Goal: Transaction & Acquisition: Purchase product/service

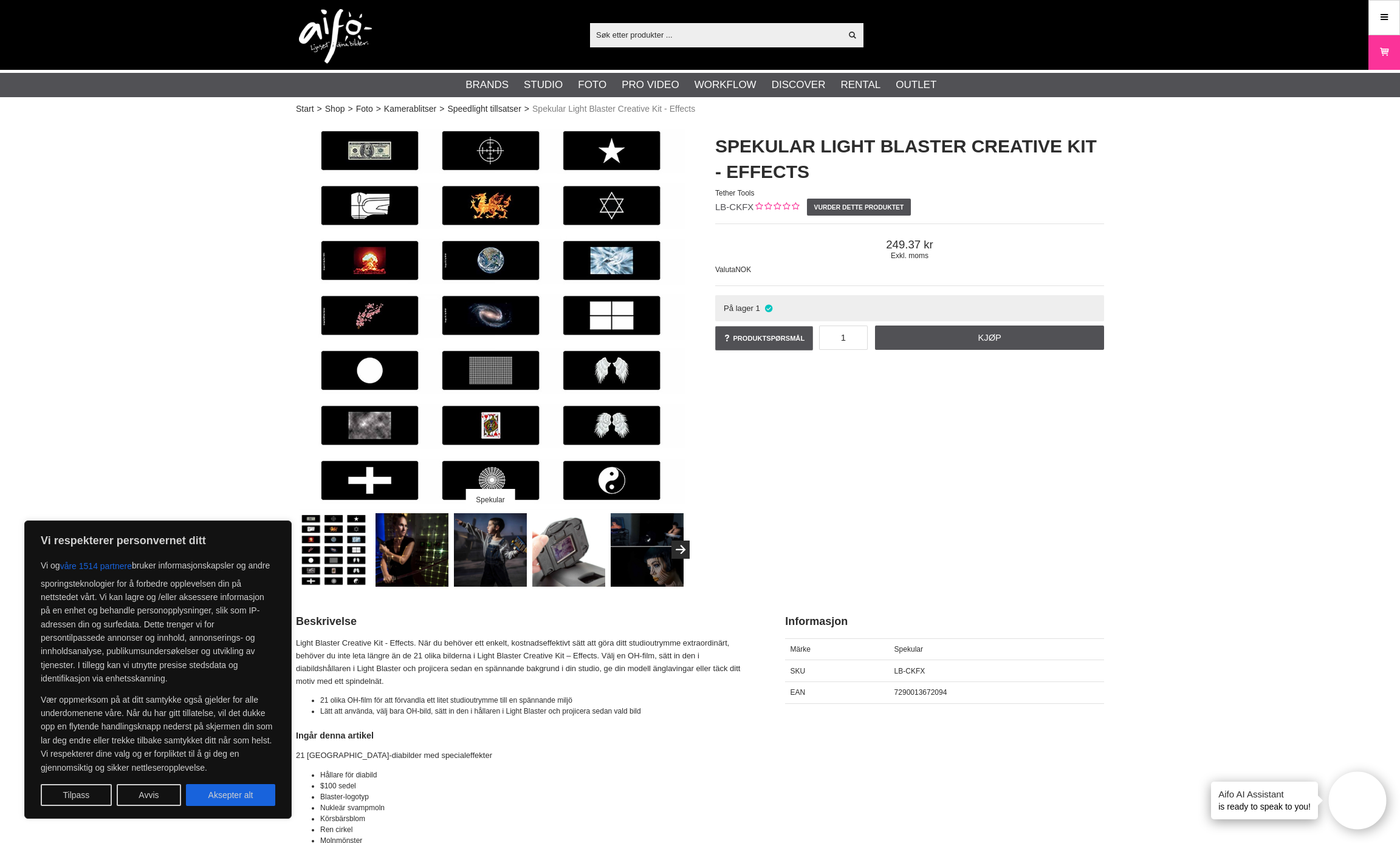
click at [614, 42] on input "text" at bounding box center [716, 35] width 251 height 18
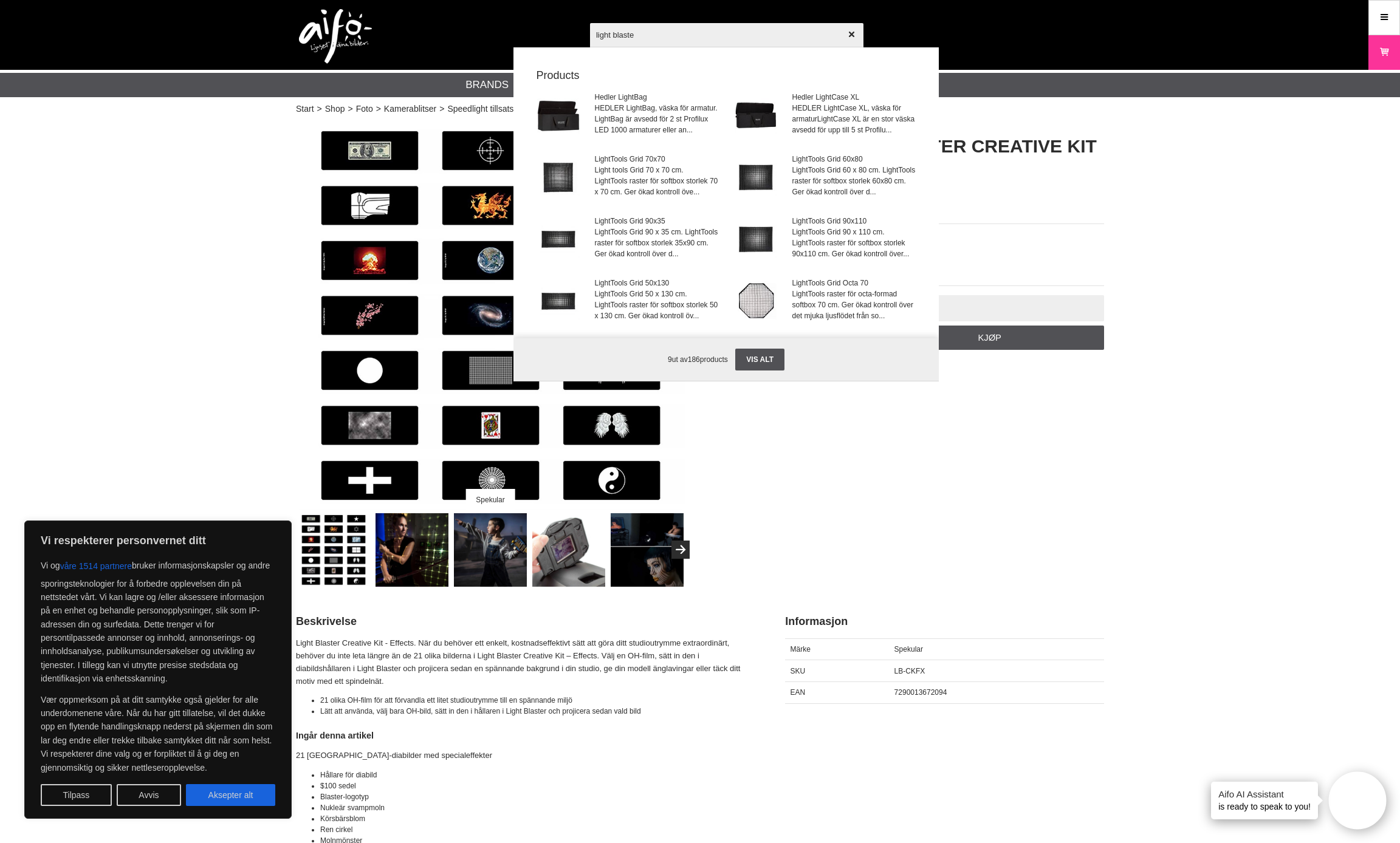
type input "light blaster"
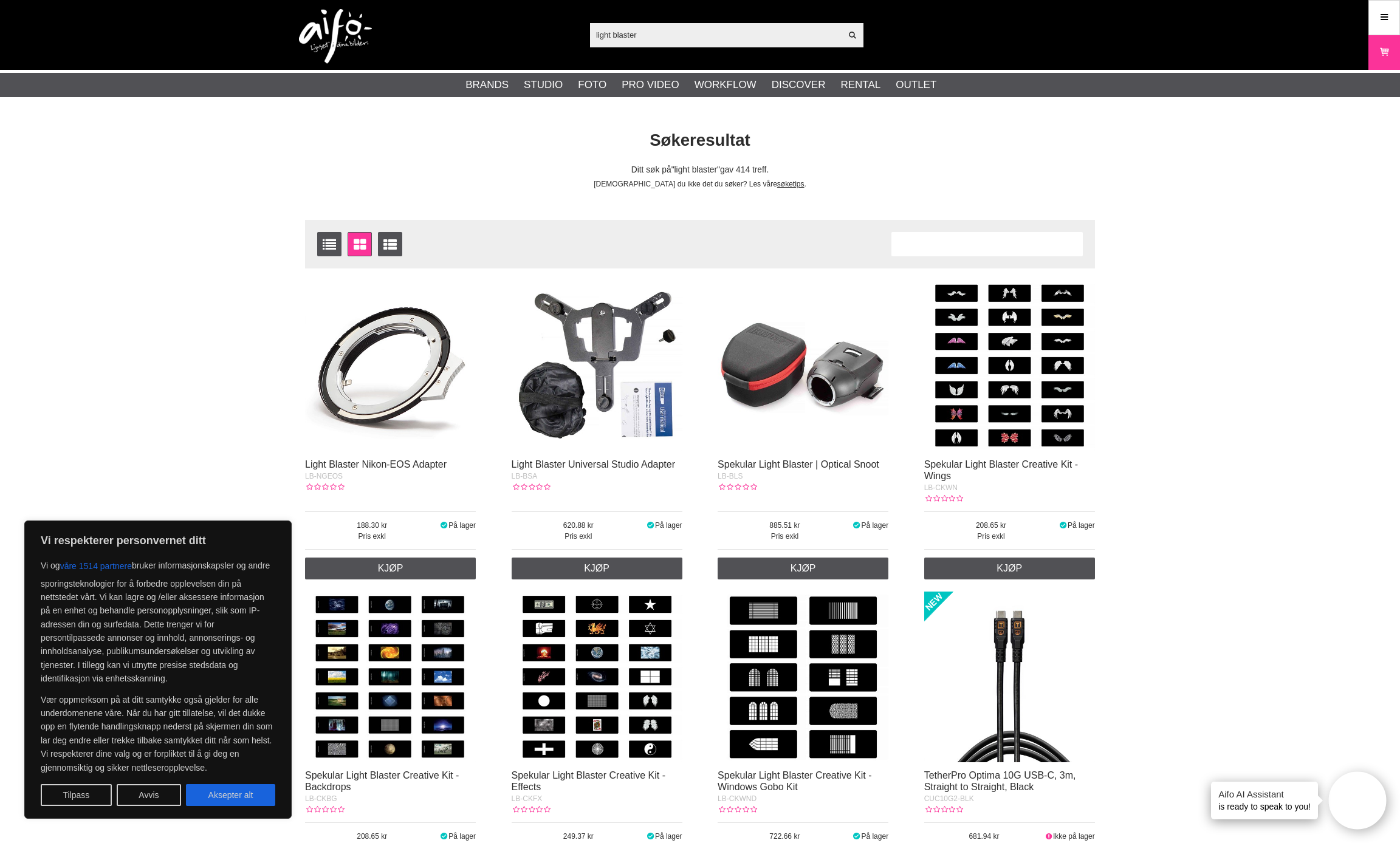
click at [210, 799] on button "Aksepter alt" at bounding box center [230, 795] width 90 height 22
checkbox input "true"
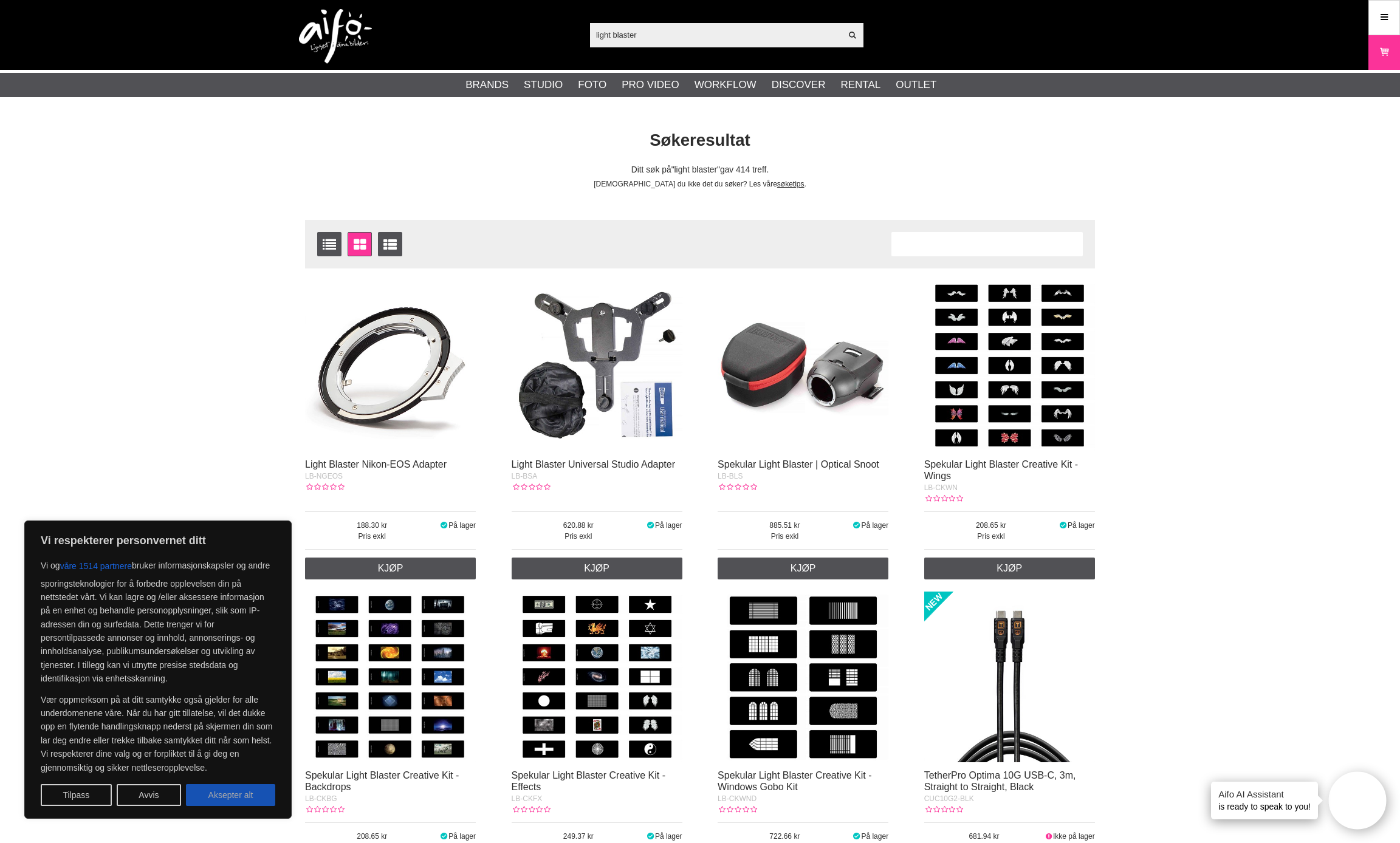
checkbox input "true"
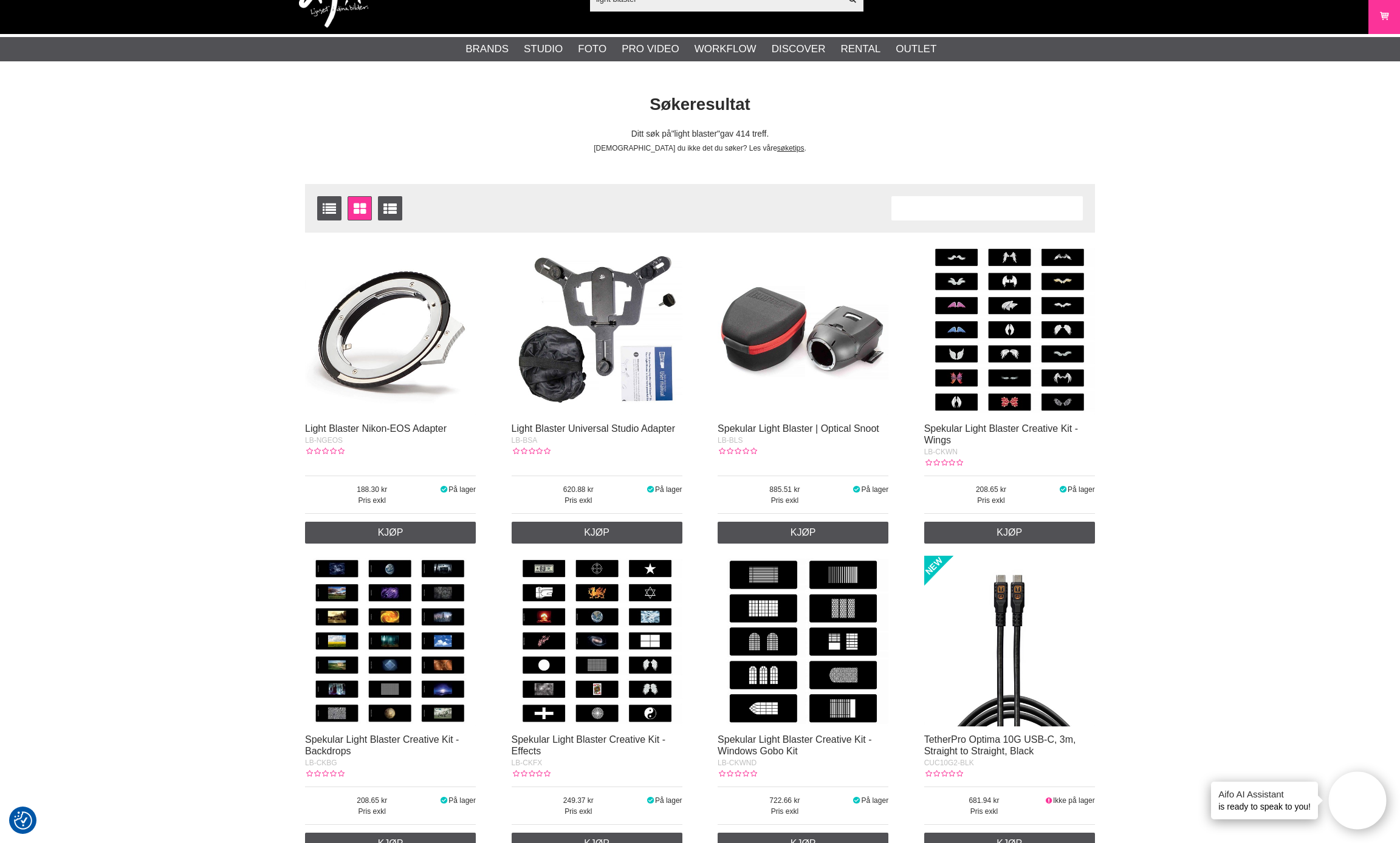
scroll to position [38, 0]
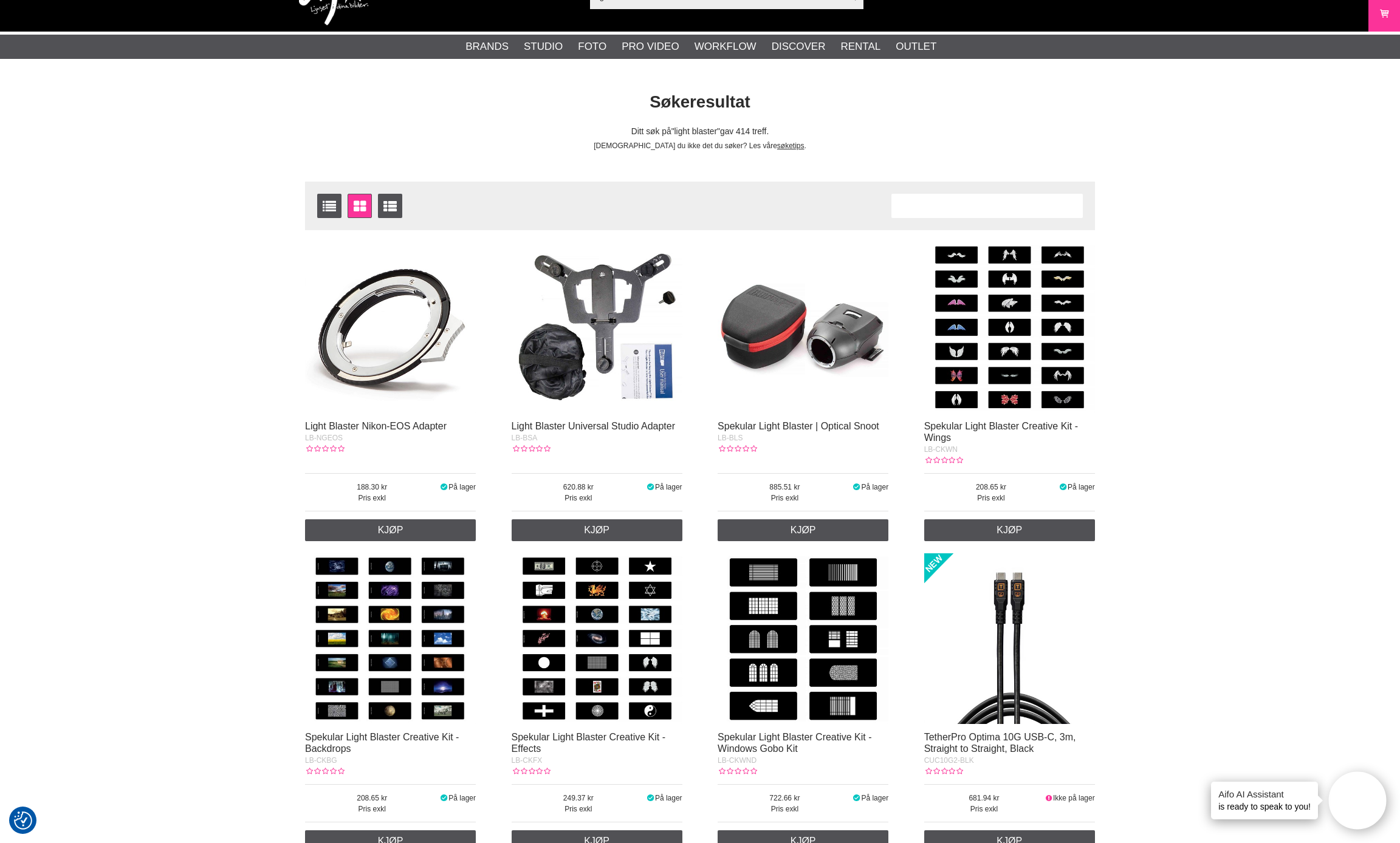
click at [817, 342] on img at bounding box center [803, 328] width 171 height 171
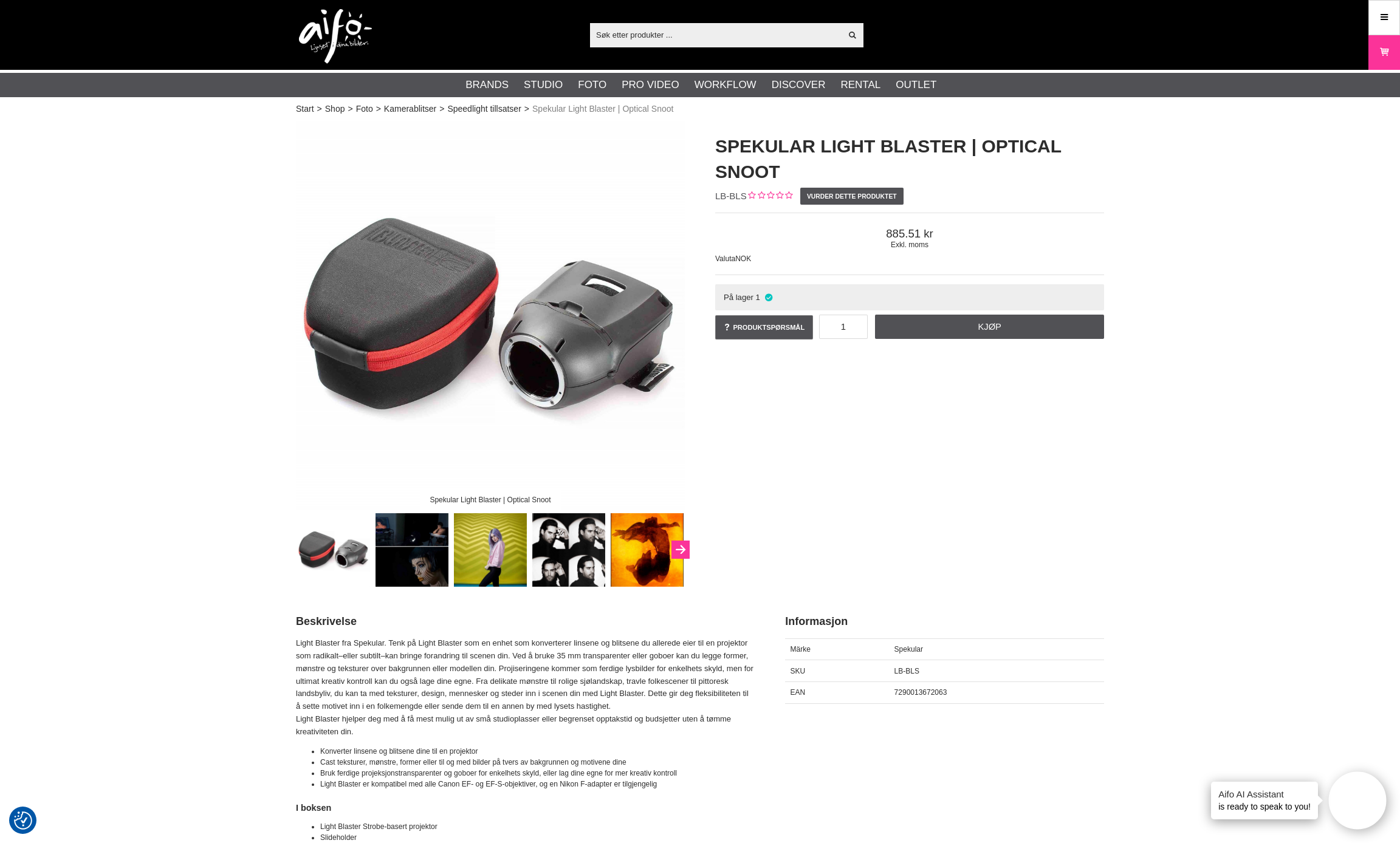
click at [682, 546] on button "Next" at bounding box center [680, 550] width 18 height 18
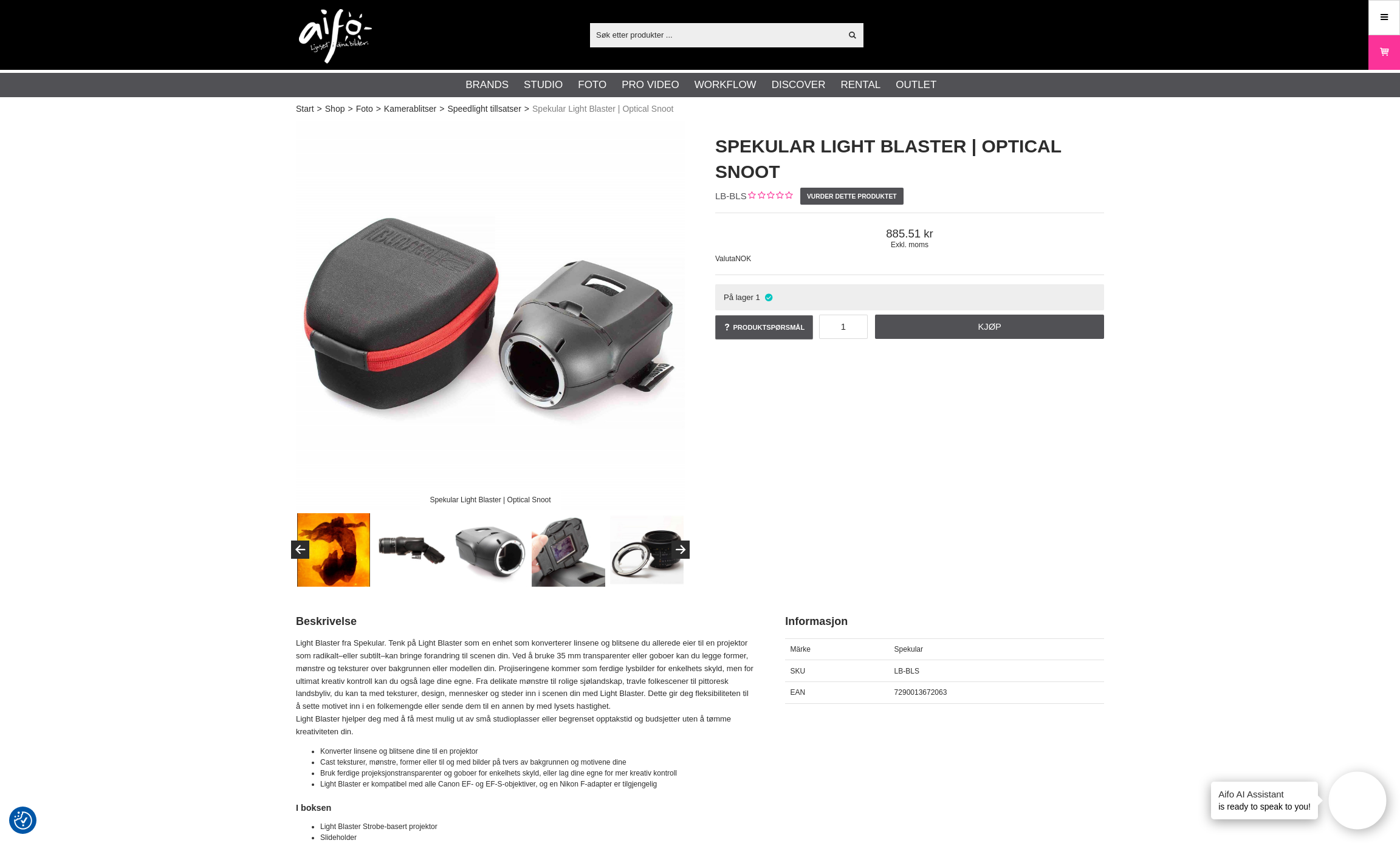
click at [417, 553] on img at bounding box center [412, 550] width 73 height 73
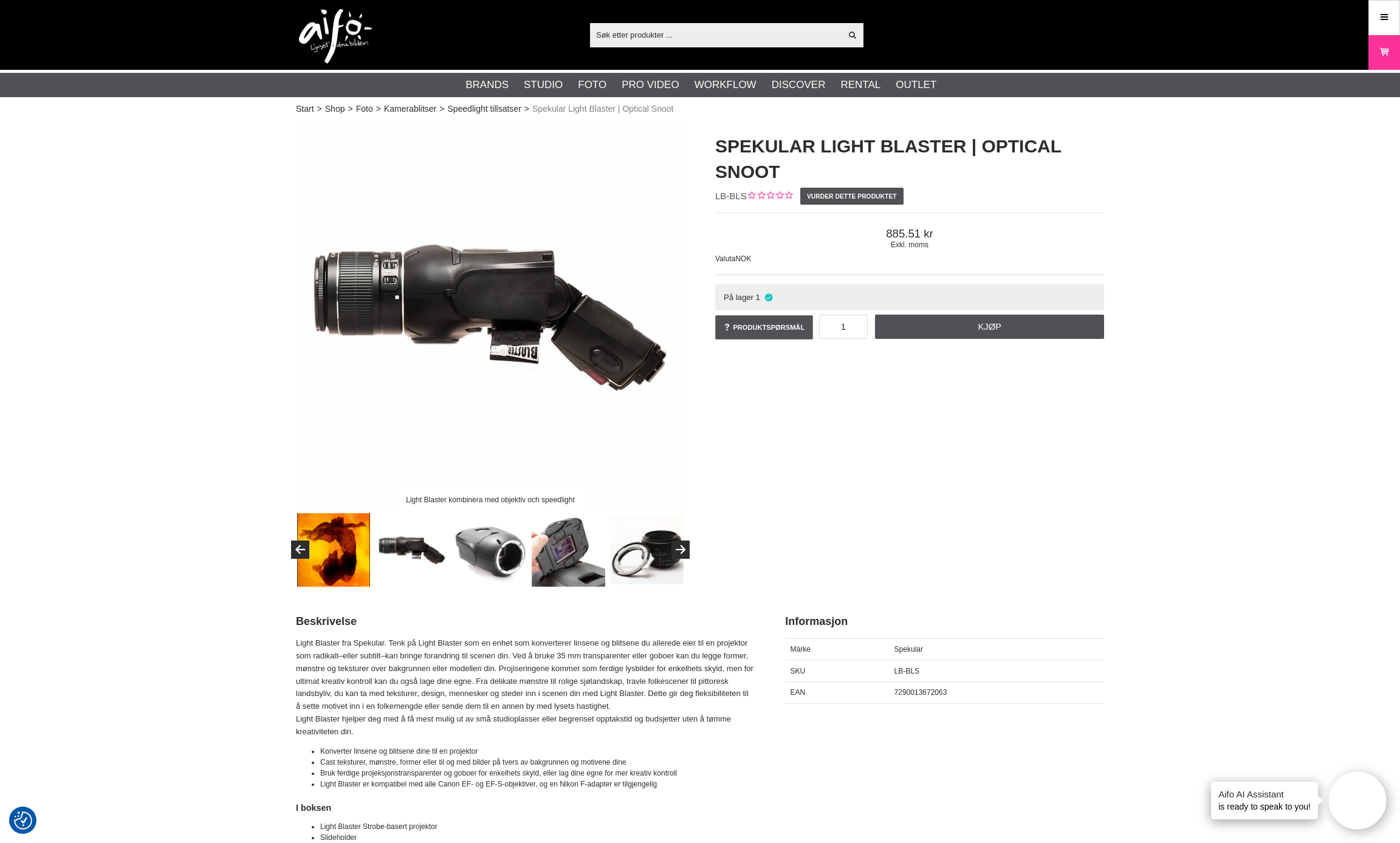
click at [490, 553] on img at bounding box center [490, 550] width 73 height 73
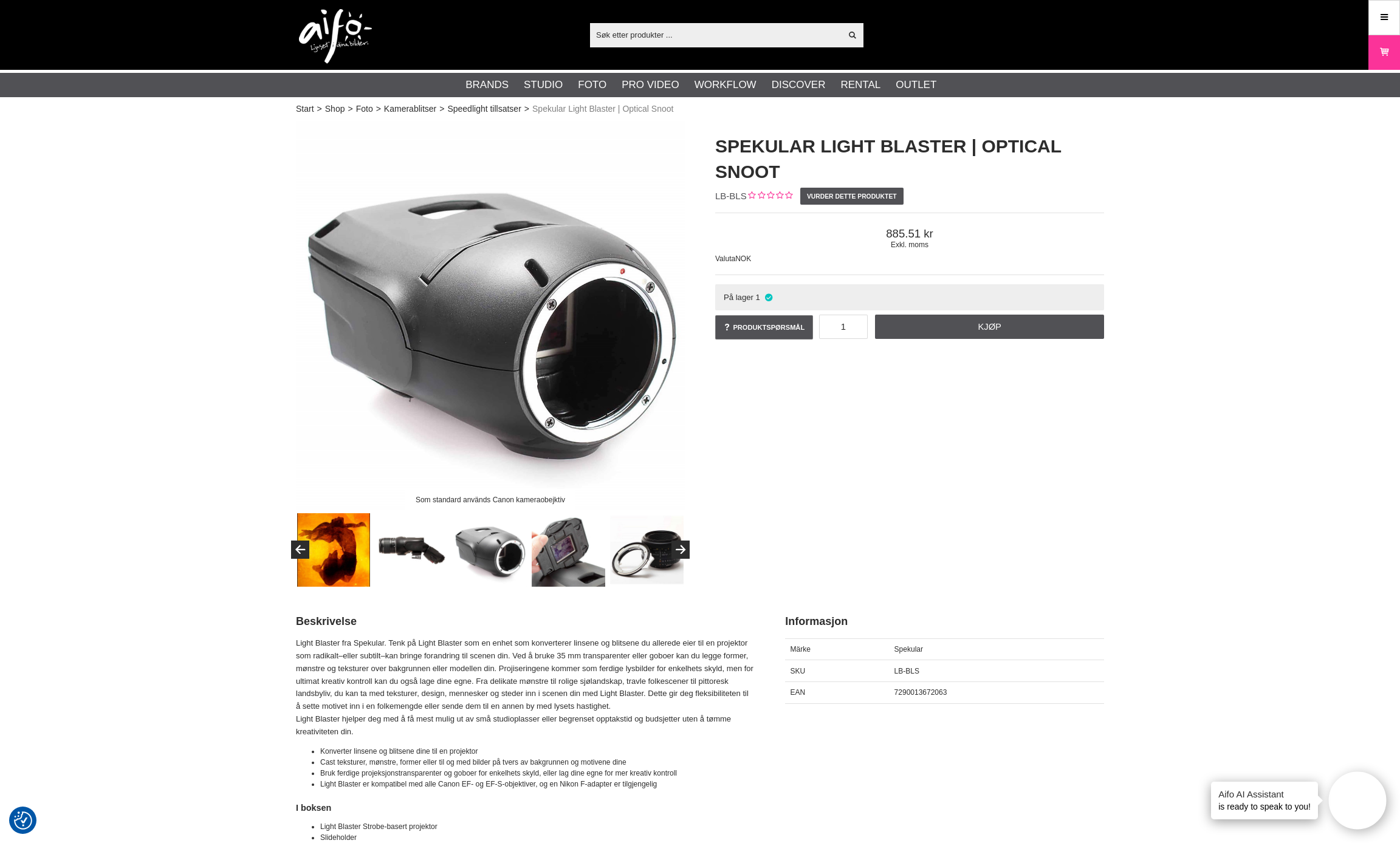
click at [551, 557] on img at bounding box center [568, 550] width 73 height 73
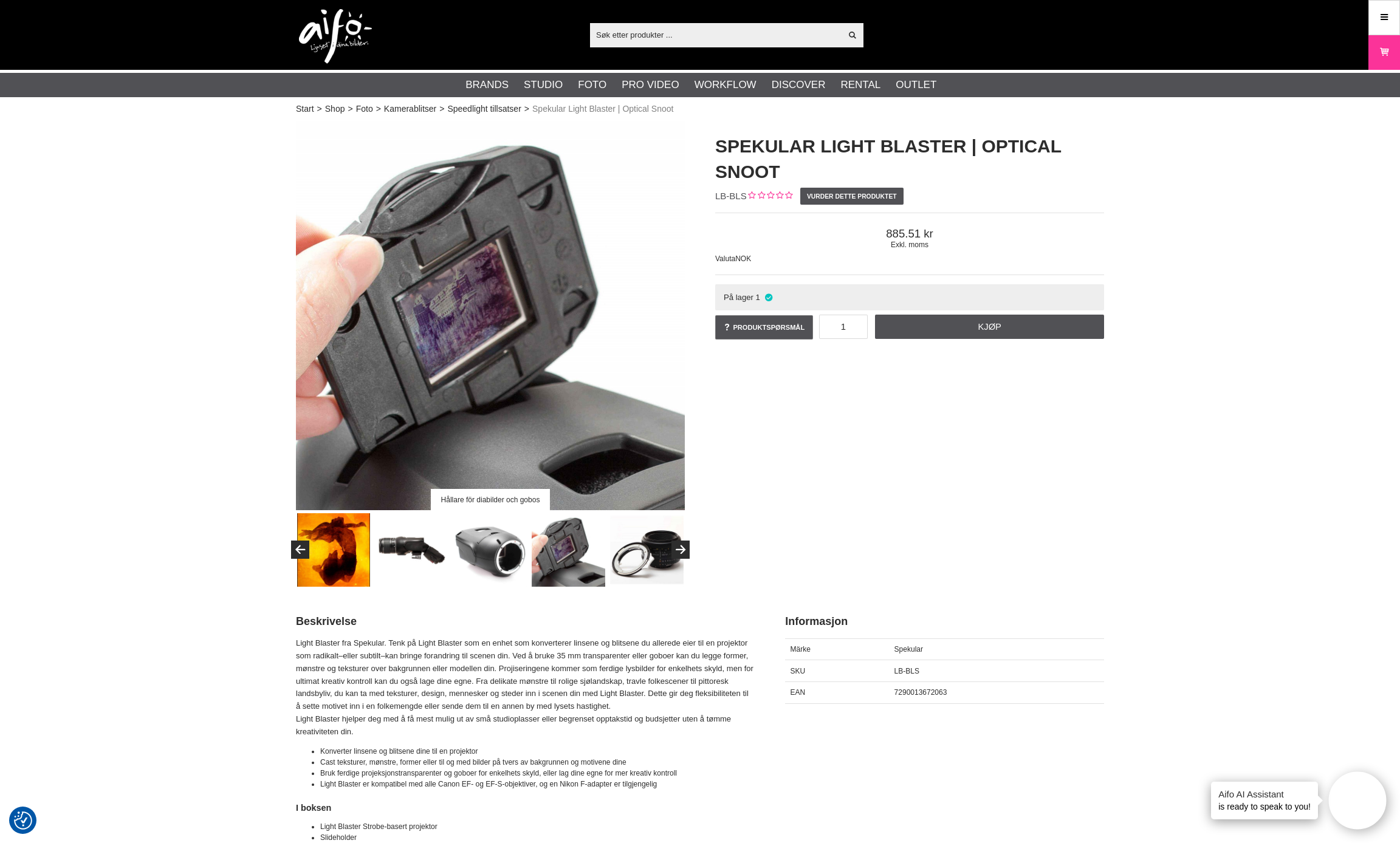
click at [644, 559] on img at bounding box center [646, 550] width 73 height 73
